Goal: Consume media (video, audio): Watch videos, listen to music or podcasts

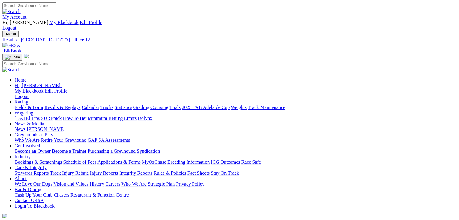
click at [28, 104] on link "Fields & Form" at bounding box center [29, 106] width 29 height 5
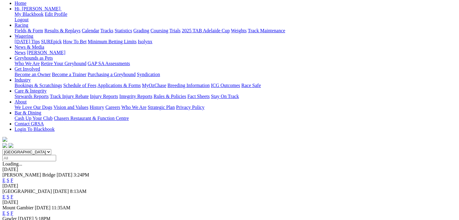
scroll to position [91, 0]
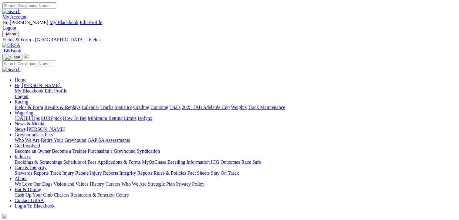
click at [329, 79] on link "CSV (Excel)" at bounding box center [316, 76] width 25 height 5
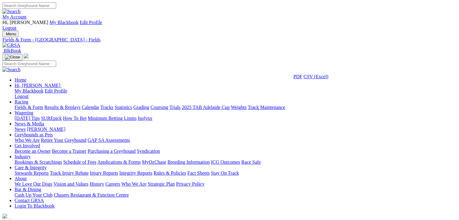
click at [329, 79] on link "CSV (Excel)" at bounding box center [316, 76] width 25 height 5
click at [20, 104] on link "Fields & Form" at bounding box center [29, 106] width 29 height 5
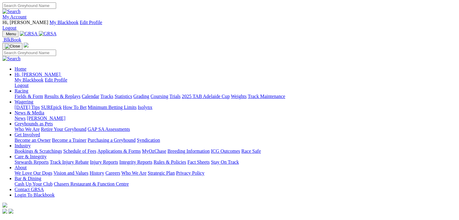
click at [29, 94] on link "Fields & Form" at bounding box center [29, 96] width 29 height 5
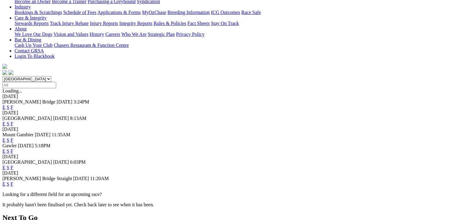
scroll to position [182, 0]
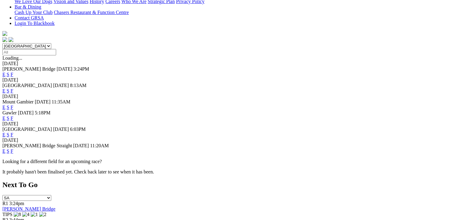
click at [13, 132] on link "F" at bounding box center [12, 134] width 3 height 5
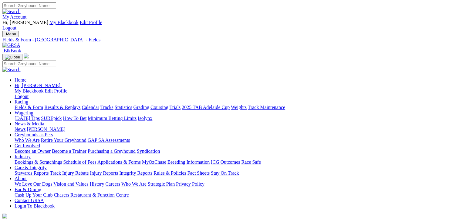
click at [329, 79] on link "CSV (Excel)" at bounding box center [316, 76] width 25 height 5
click at [76, 104] on link "Results & Replays" at bounding box center [62, 106] width 36 height 5
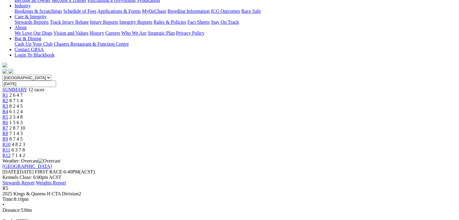
scroll to position [152, 0]
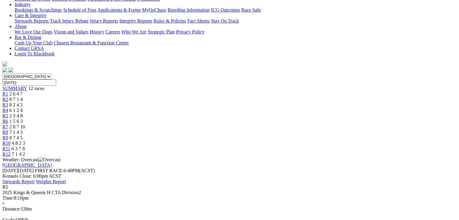
scroll to position [0, 0]
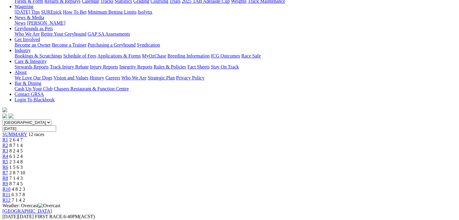
scroll to position [121, 0]
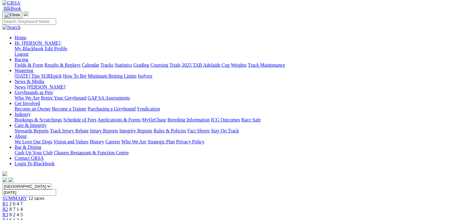
scroll to position [0, 0]
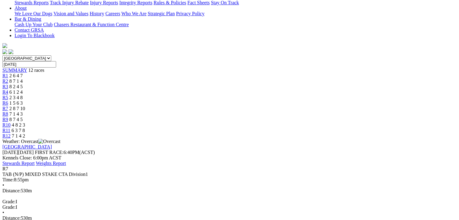
scroll to position [91, 0]
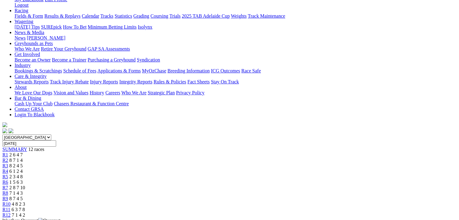
click at [23, 190] on span "7 1 4 3" at bounding box center [15, 192] width 13 height 5
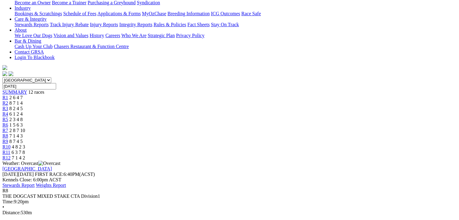
scroll to position [152, 0]
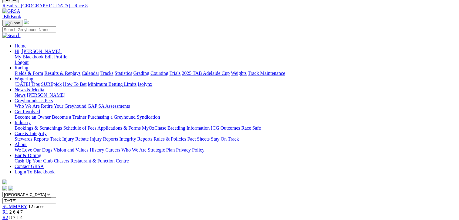
scroll to position [30, 0]
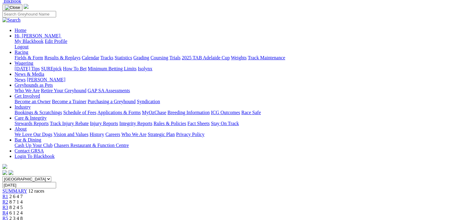
scroll to position [121, 0]
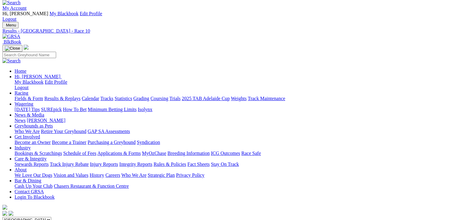
scroll to position [0, 0]
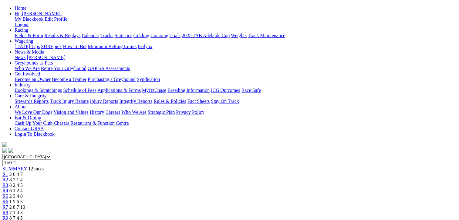
scroll to position [121, 0]
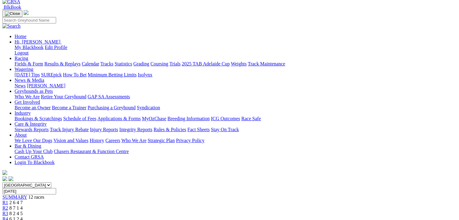
scroll to position [0, 0]
